Goal: Information Seeking & Learning: Find specific fact

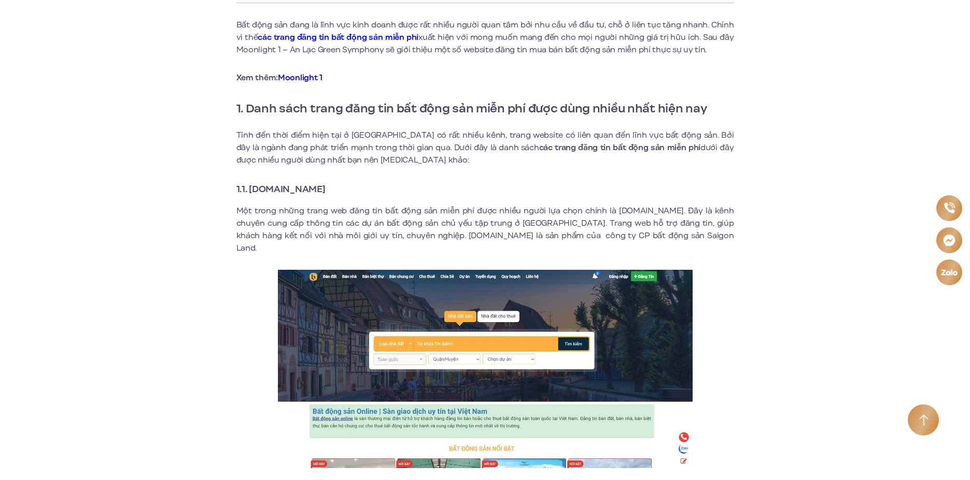
scroll to position [363, 0]
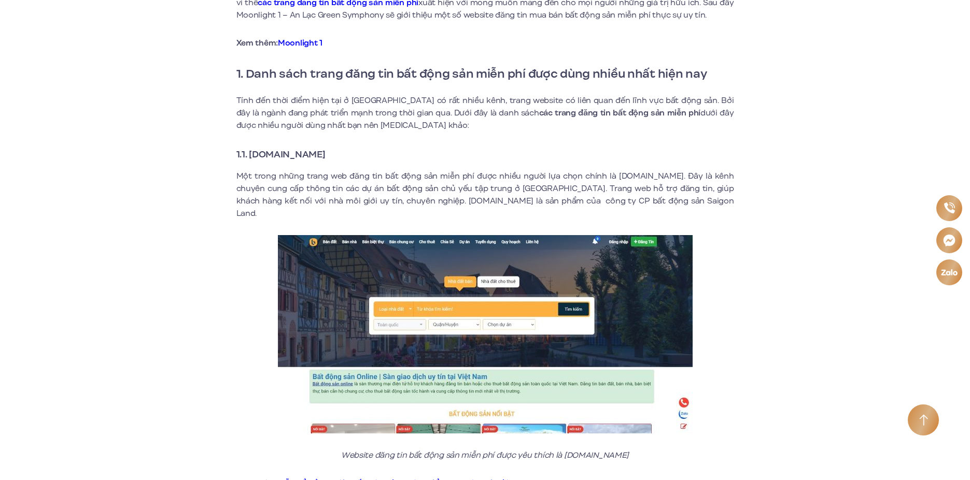
drag, startPoint x: 347, startPoint y: 155, endPoint x: 250, endPoint y: 152, distance: 96.4
click at [250, 152] on h3 "1.1. [DOMAIN_NAME]" at bounding box center [485, 154] width 498 height 15
copy strong "[DOMAIN_NAME]"
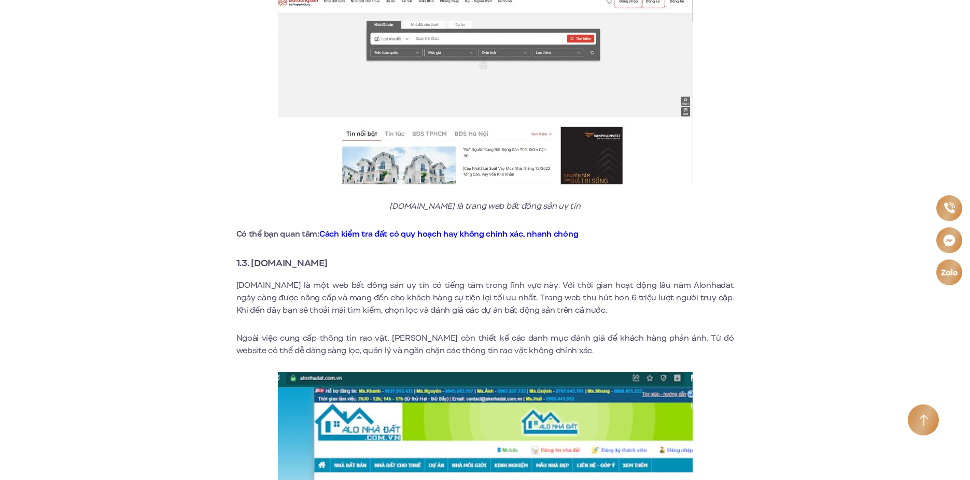
scroll to position [985, 0]
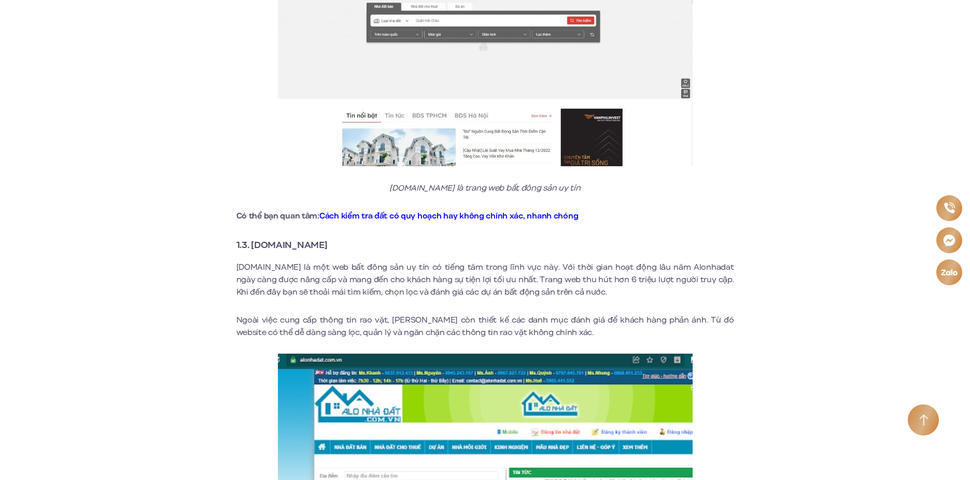
drag, startPoint x: 335, startPoint y: 233, endPoint x: 252, endPoint y: 233, distance: 82.4
click at [252, 238] on h3 "1.3. [DOMAIN_NAME]" at bounding box center [485, 245] width 498 height 15
copy strong "[DOMAIN_NAME]"
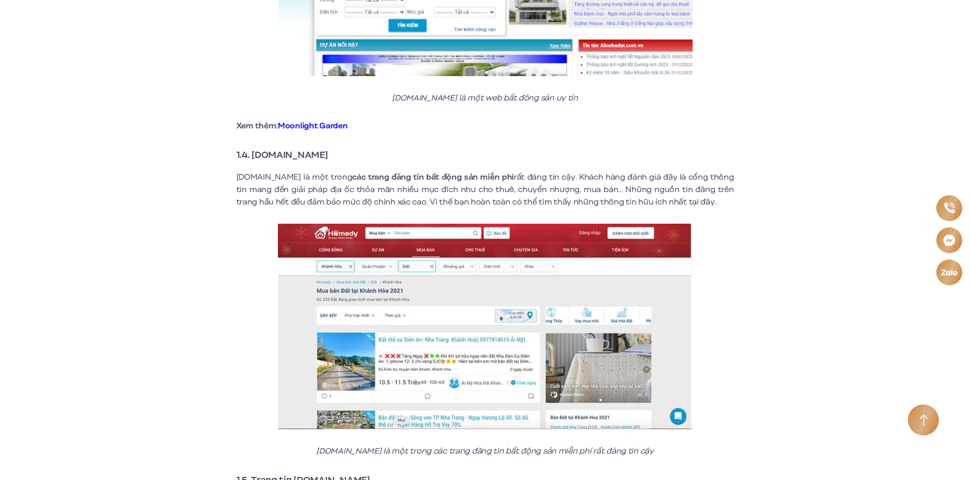
scroll to position [1503, 0]
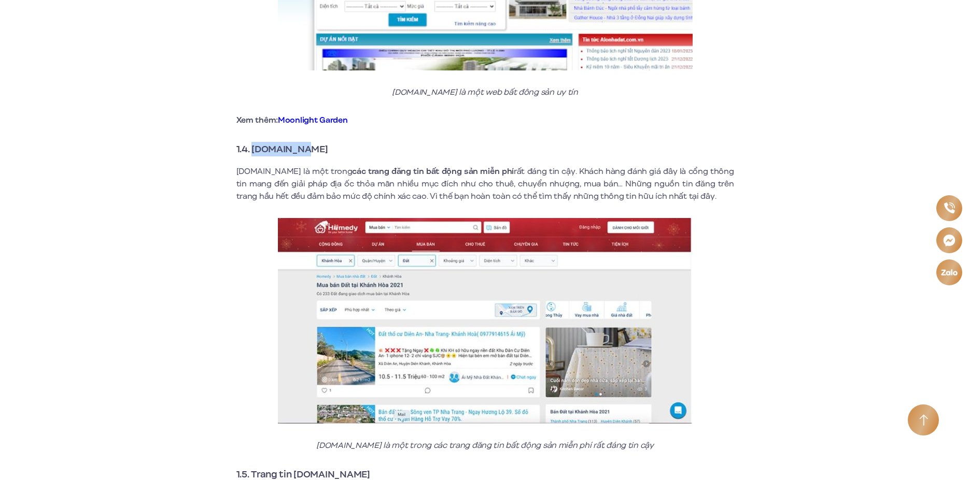
drag, startPoint x: 315, startPoint y: 136, endPoint x: 254, endPoint y: 136, distance: 61.2
click at [254, 142] on h3 "1.4. [DOMAIN_NAME]" at bounding box center [485, 149] width 498 height 15
copy strong "[DOMAIN_NAME]"
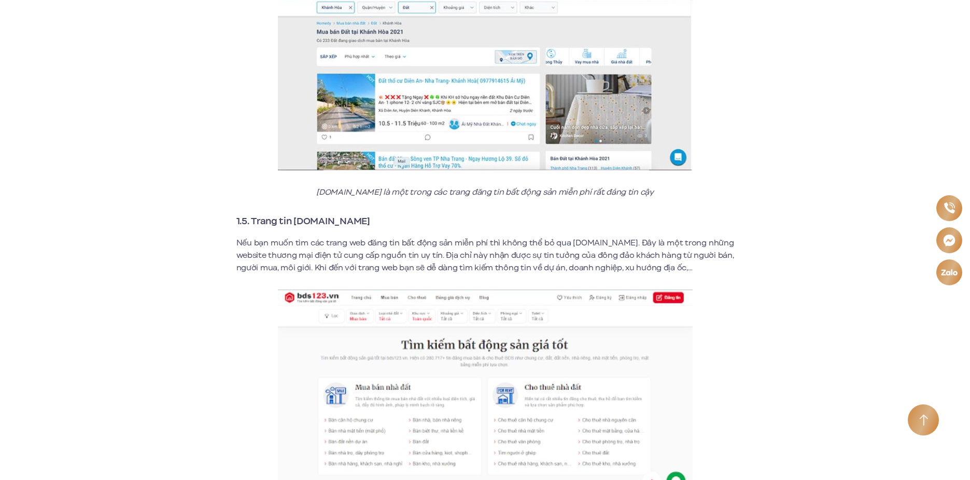
scroll to position [1762, 0]
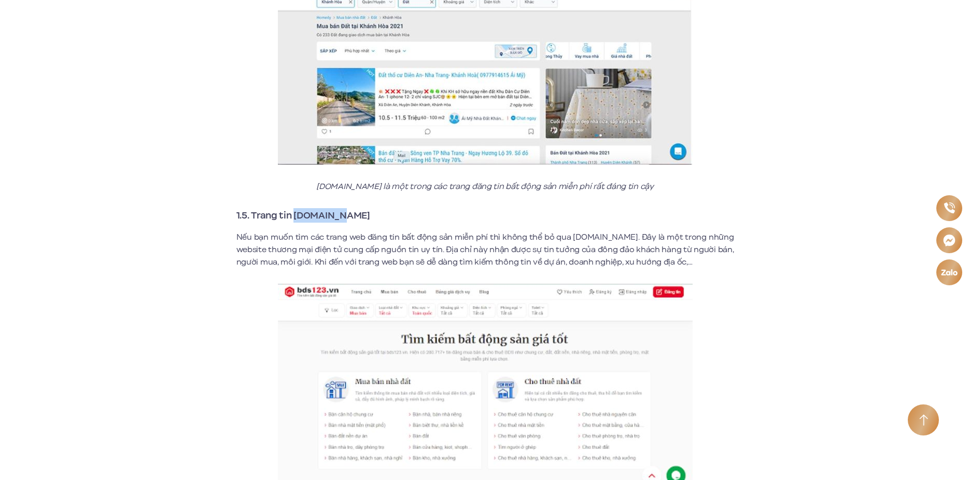
drag, startPoint x: 344, startPoint y: 204, endPoint x: 294, endPoint y: 200, distance: 50.0
click at [294, 208] on h3 "1.5. Trang tin [DOMAIN_NAME]" at bounding box center [485, 215] width 498 height 15
copy strong "[DOMAIN_NAME]"
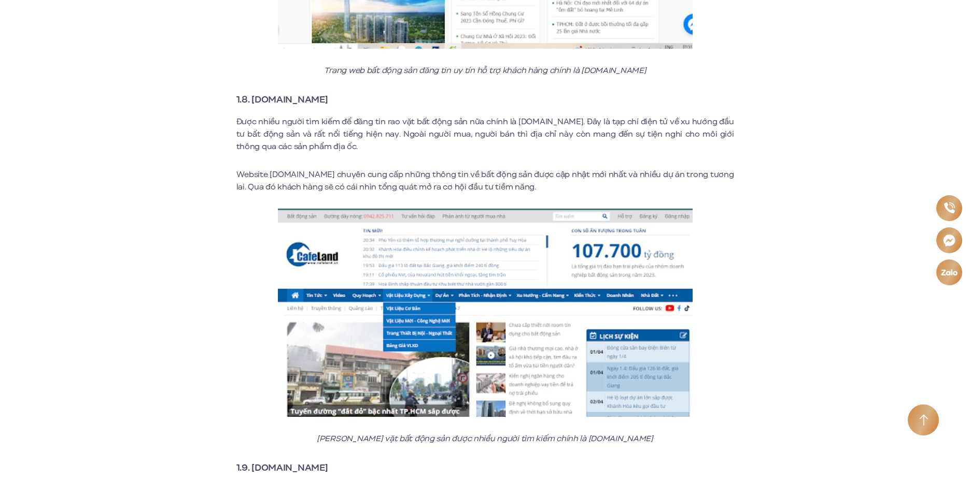
scroll to position [2954, 0]
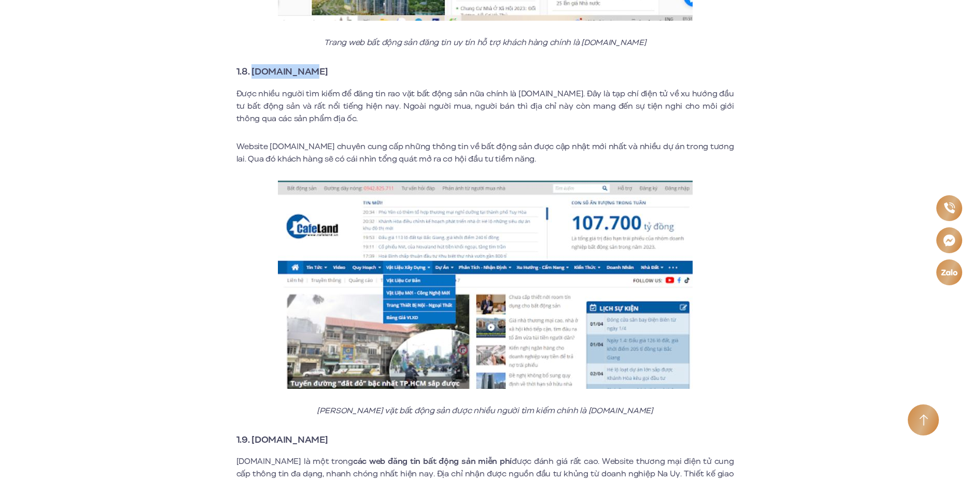
drag, startPoint x: 306, startPoint y: 60, endPoint x: 255, endPoint y: 60, distance: 50.8
click at [255, 64] on h3 "1.8. [DOMAIN_NAME]" at bounding box center [485, 71] width 498 height 15
copy strong "[DOMAIN_NAME]"
